Goal: Navigation & Orientation: Find specific page/section

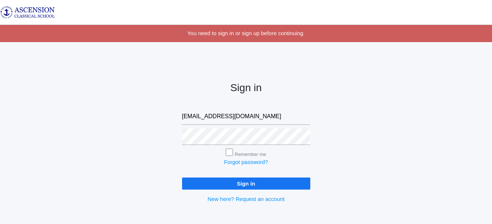
click at [202, 117] on input "jadams.acsshreveport@gmail.com" at bounding box center [246, 117] width 128 height 16
click at [269, 119] on input "aacsshreveport@gmail.com" at bounding box center [246, 117] width 128 height 16
type input "a"
type input "Admin@ascensionclassicalschool.org"
click at [222, 183] on input "Sign in" at bounding box center [246, 184] width 128 height 12
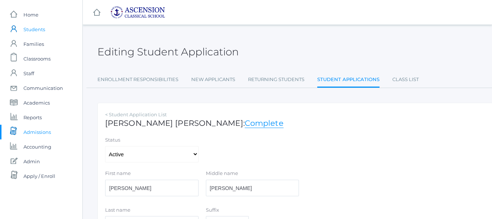
click at [31, 32] on span "Students" at bounding box center [34, 29] width 22 height 15
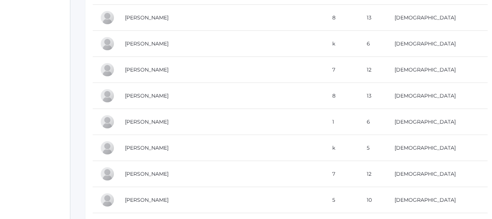
scroll to position [3152, 12]
